Goal: Navigation & Orientation: Understand site structure

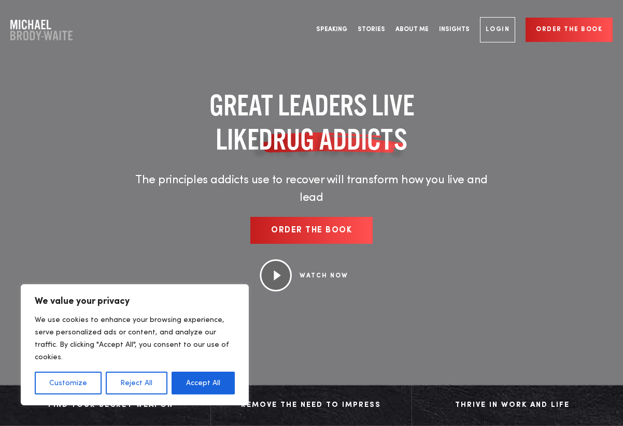
click at [271, 263] on img at bounding box center [275, 276] width 33 height 32
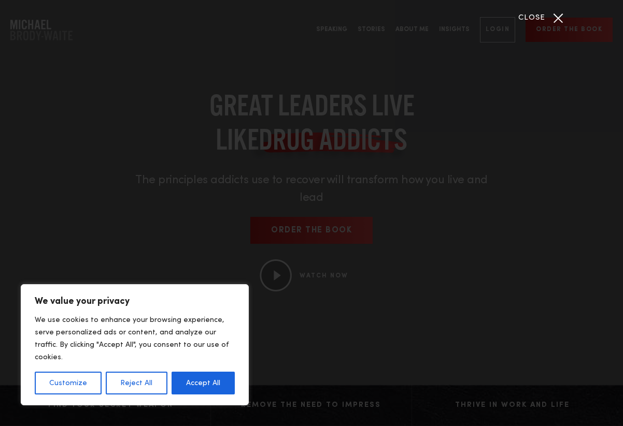
click at [594, 221] on div "Close" at bounding box center [311, 213] width 623 height 426
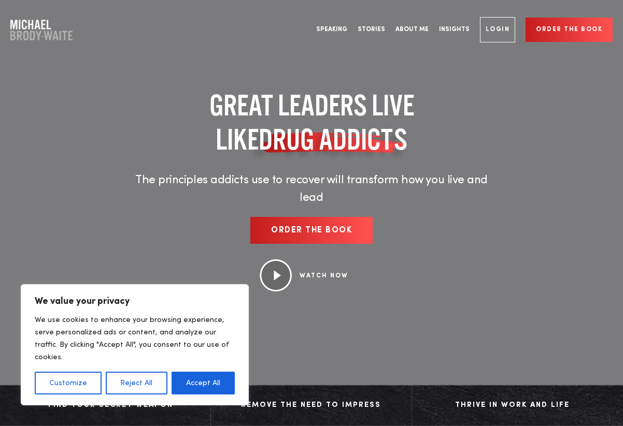
click at [277, 261] on img at bounding box center [275, 276] width 33 height 32
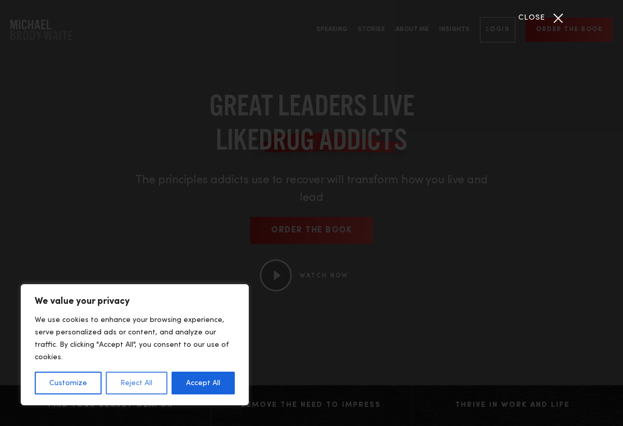
click at [132, 379] on button "Reject All" at bounding box center [136, 383] width 61 height 23
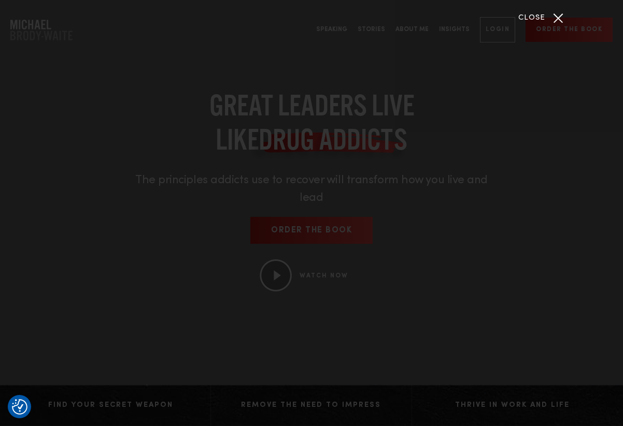
click at [557, 18] on div "Close" at bounding box center [558, 18] width 26 height 26
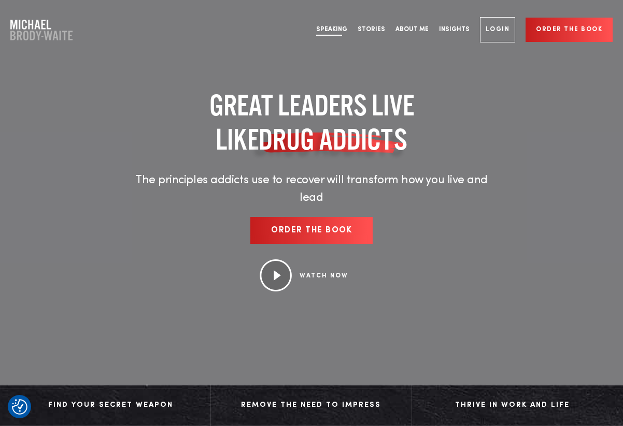
click at [336, 26] on link "Speaking" at bounding box center [331, 29] width 41 height 39
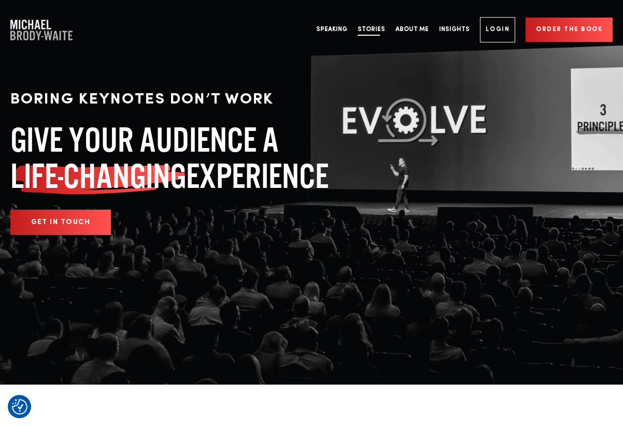
click at [381, 34] on link "Stories" at bounding box center [371, 29] width 38 height 39
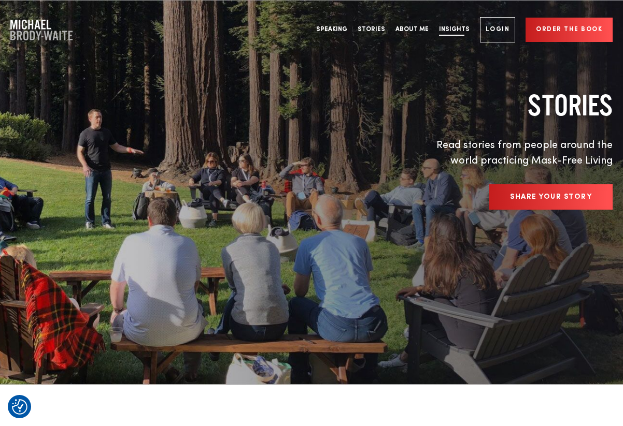
click at [454, 25] on link "Insights" at bounding box center [454, 29] width 41 height 39
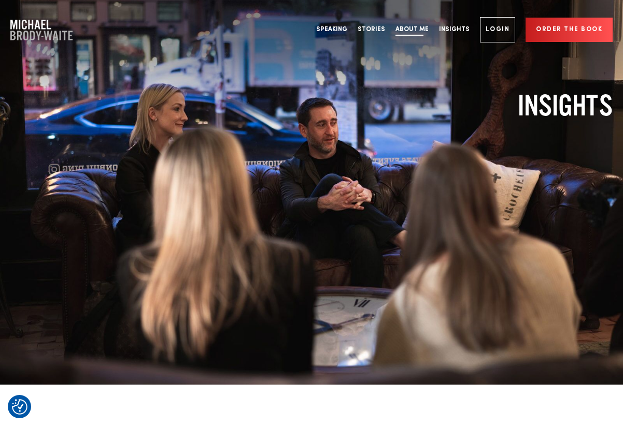
click at [410, 24] on link "About Me" at bounding box center [412, 29] width 44 height 39
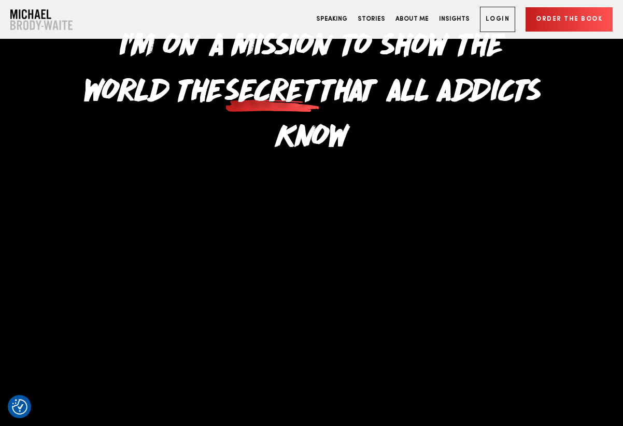
scroll to position [73, 0]
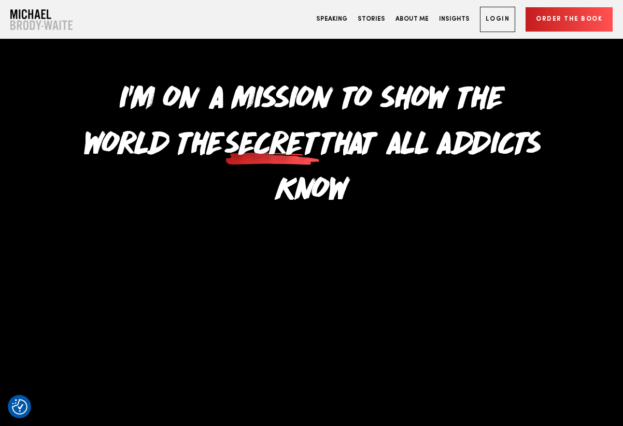
click at [224, 163] on span "secret" at bounding box center [272, 141] width 96 height 46
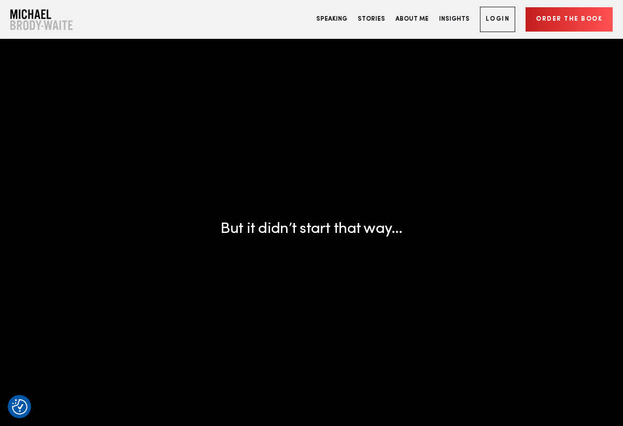
scroll to position [0, 0]
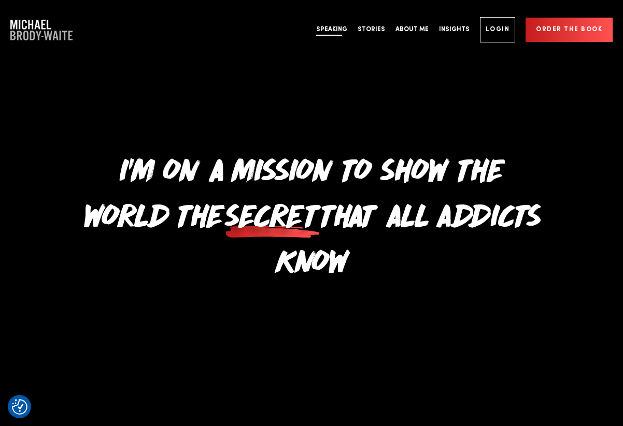
click at [349, 29] on link "Speaking" at bounding box center [331, 29] width 41 height 39
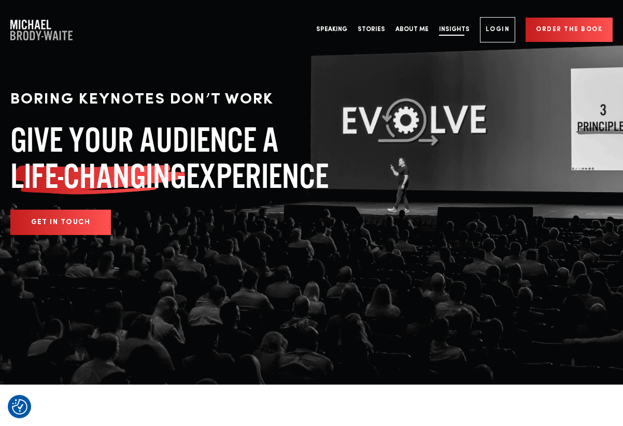
click at [459, 25] on link "Insights" at bounding box center [454, 29] width 41 height 39
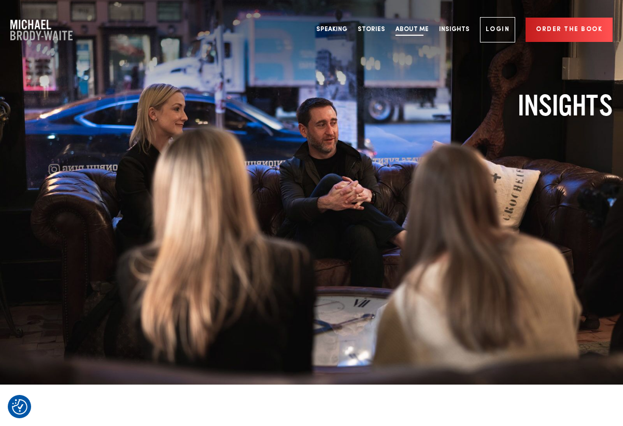
click at [420, 23] on link "About Me" at bounding box center [412, 29] width 44 height 39
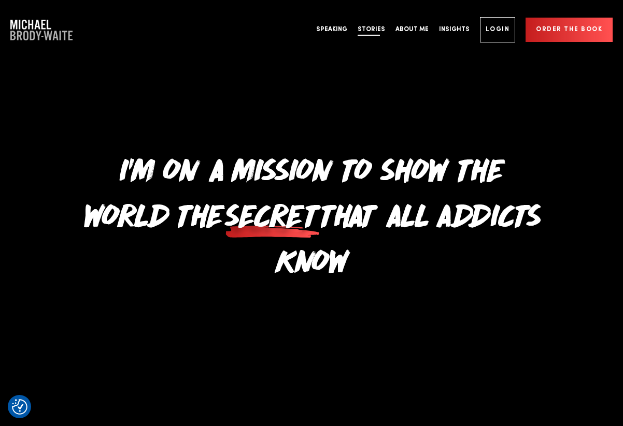
click at [378, 23] on link "Stories" at bounding box center [371, 29] width 38 height 39
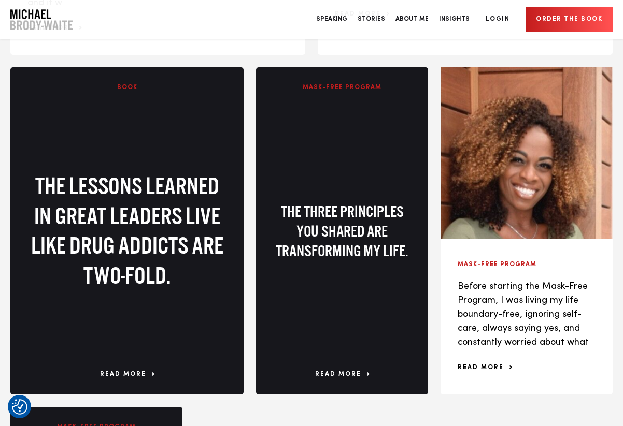
scroll to position [1207, 0]
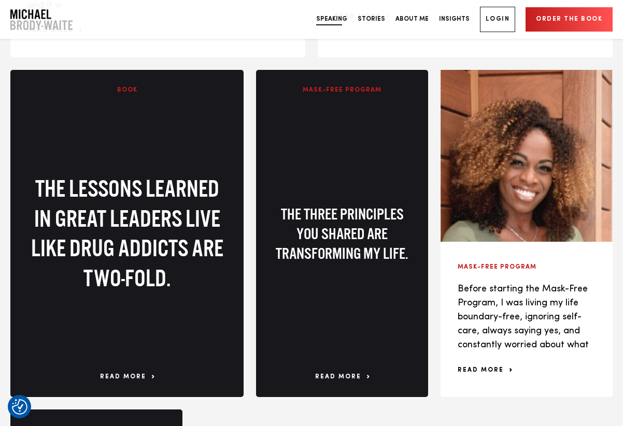
click at [352, 19] on link "Speaking" at bounding box center [331, 19] width 41 height 39
